Goal: Find specific page/section: Find specific page/section

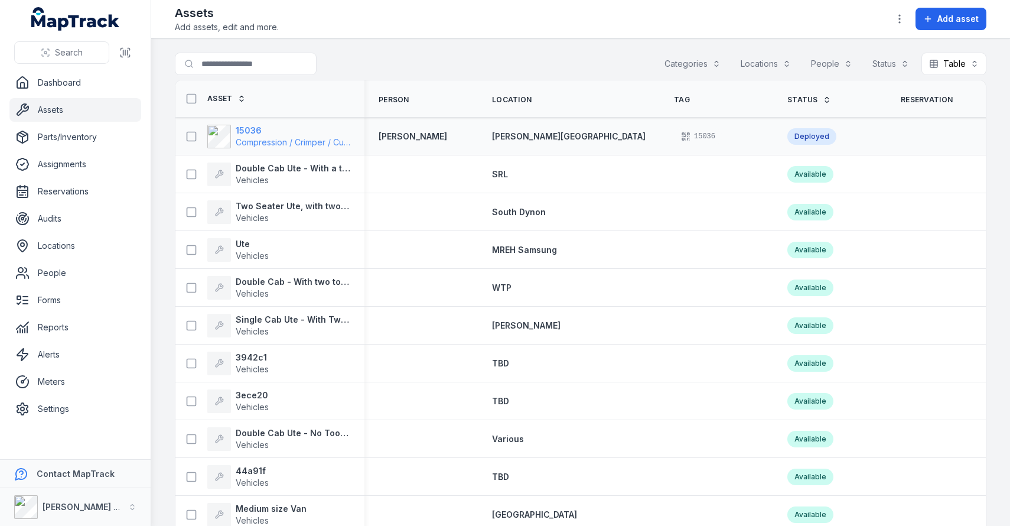
click at [241, 132] on strong "15036" at bounding box center [293, 131] width 115 height 12
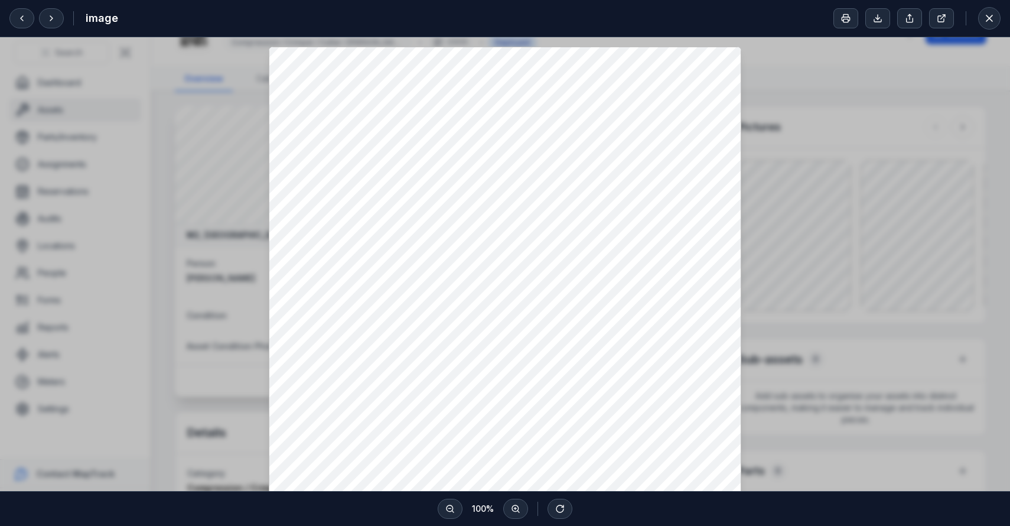
click at [219, 340] on div at bounding box center [505, 361] width 1010 height 649
click at [46, 97] on div at bounding box center [505, 361] width 1010 height 649
click at [999, 20] on button at bounding box center [990, 18] width 22 height 22
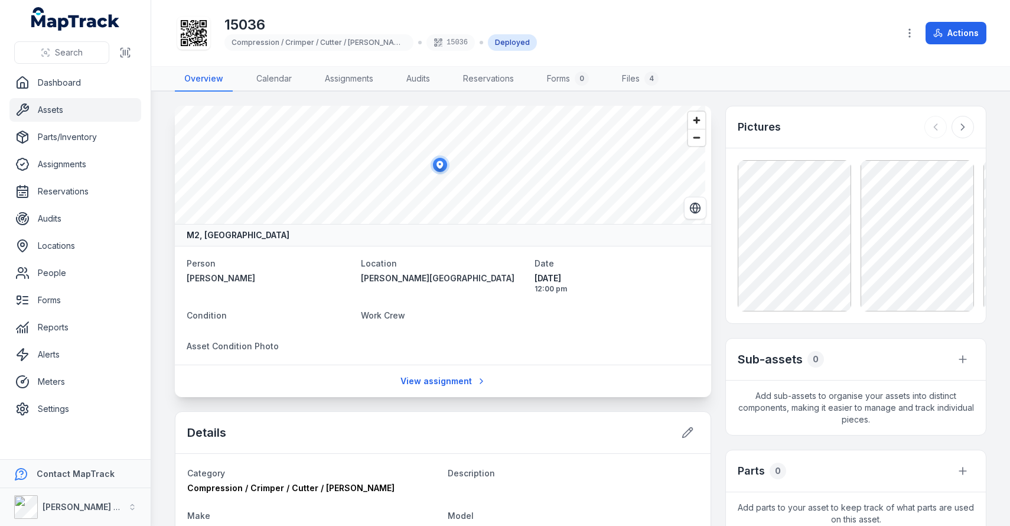
click at [38, 111] on link "Assets" at bounding box center [75, 110] width 132 height 24
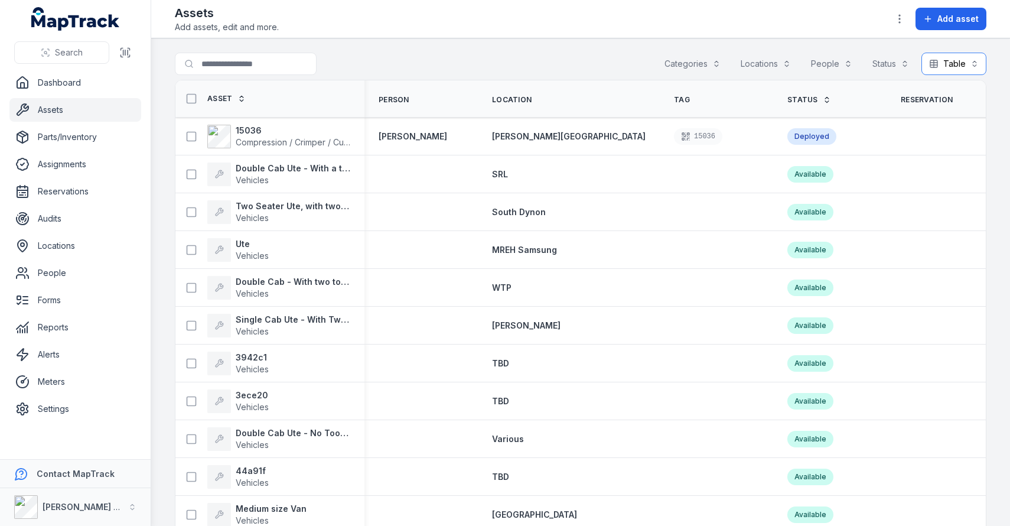
click at [960, 70] on button "Table *****" at bounding box center [954, 64] width 65 height 22
click at [964, 127] on div "Table List Grid Calendar" at bounding box center [940, 127] width 80 height 95
click at [964, 129] on div "Grid" at bounding box center [940, 138] width 74 height 21
